Goal: Information Seeking & Learning: Check status

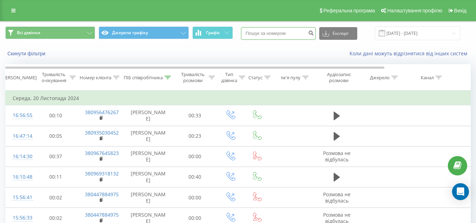
click at [270, 39] on input at bounding box center [278, 33] width 75 height 13
paste input "380676665379"
click at [259, 32] on input "380676665379" at bounding box center [278, 33] width 75 height 13
type input "0676665379"
click at [314, 33] on icon "submit" at bounding box center [311, 32] width 6 height 4
